Goal: Information Seeking & Learning: Compare options

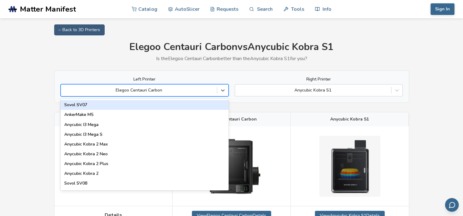
click at [175, 88] on div at bounding box center [139, 90] width 150 height 6
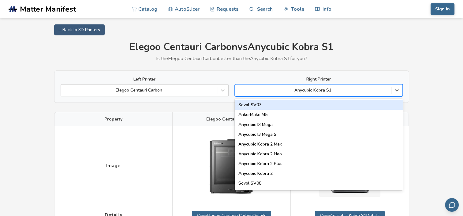
click at [281, 88] on div at bounding box center [313, 90] width 150 height 6
type input "**"
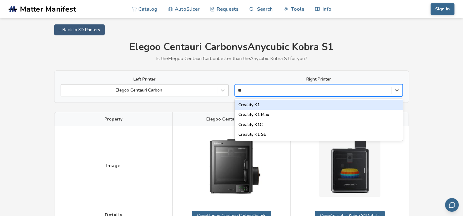
click at [292, 105] on div "Creality K1" at bounding box center [318, 105] width 168 height 10
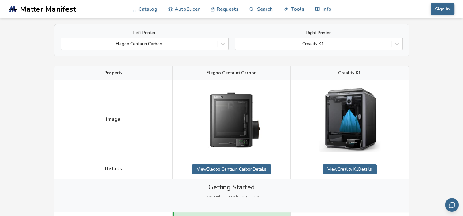
scroll to position [54, 0]
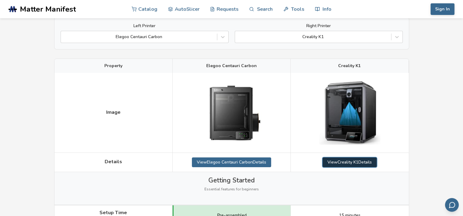
click at [368, 163] on link "View Creality K1 Details" at bounding box center [349, 163] width 54 height 10
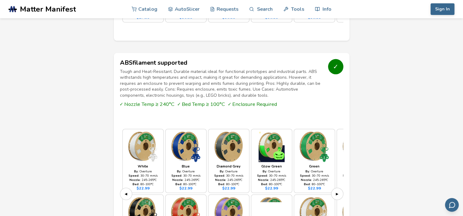
scroll to position [1237, 0]
